Goal: Information Seeking & Learning: Learn about a topic

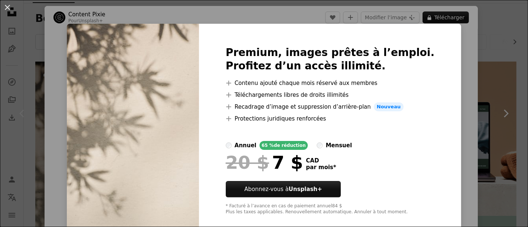
scroll to position [11, 0]
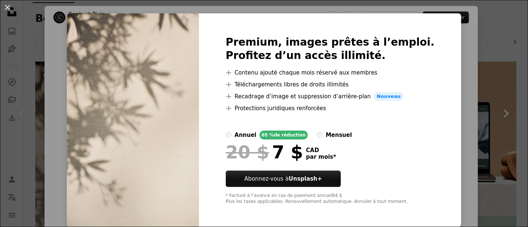
click at [452, 88] on div "An X shape Premium, images prêtes à l’emploi. Profitez d’un accès illimité. A p…" at bounding box center [264, 113] width 528 height 227
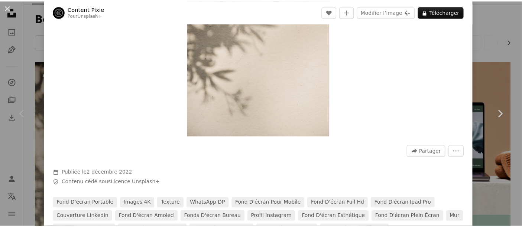
scroll to position [206, 0]
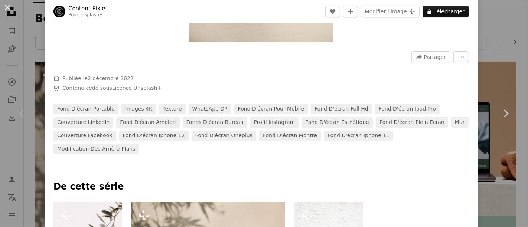
click at [6, 4] on button "An X shape" at bounding box center [7, 7] width 9 height 9
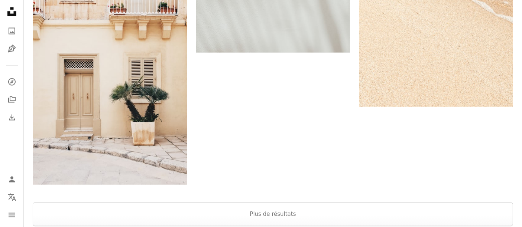
scroll to position [1404, 0]
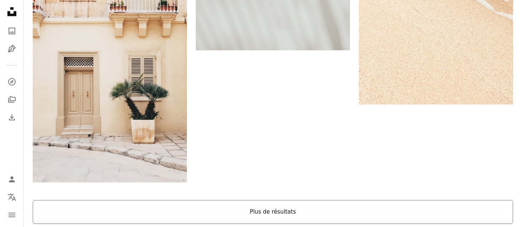
click at [287, 200] on button "Plus de résultats" at bounding box center [273, 212] width 480 height 24
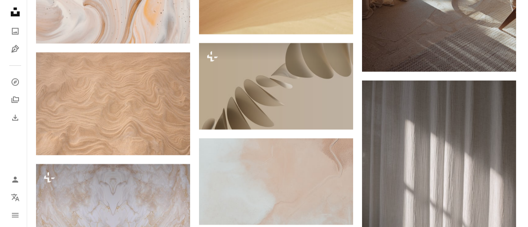
scroll to position [2311, 0]
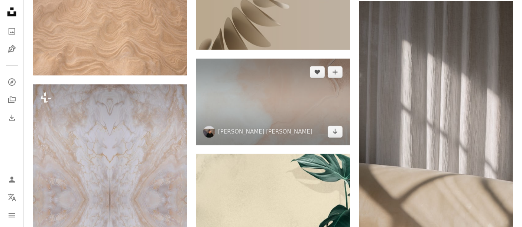
click at [301, 59] on img at bounding box center [273, 102] width 154 height 87
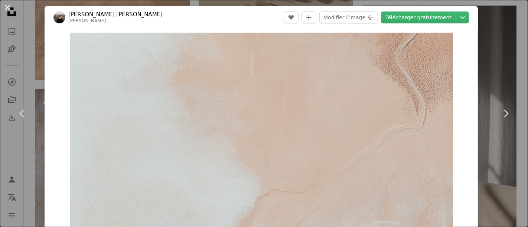
click at [9, 6] on button "An X shape" at bounding box center [7, 7] width 9 height 9
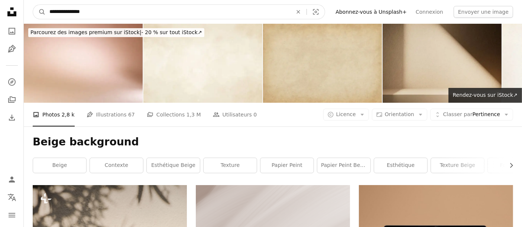
drag, startPoint x: 95, startPoint y: 13, endPoint x: 5, endPoint y: 12, distance: 90.2
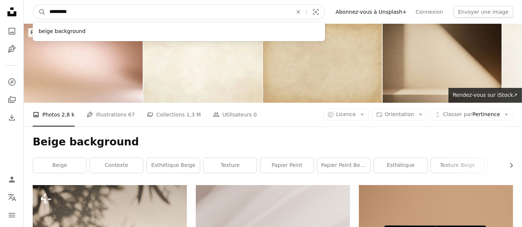
type input "*********"
click at [33, 5] on button "A magnifying glass" at bounding box center [39, 12] width 13 height 14
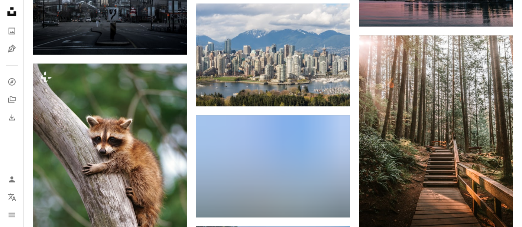
scroll to position [3960, 0]
